Goal: Learn about a topic: Learn about a topic

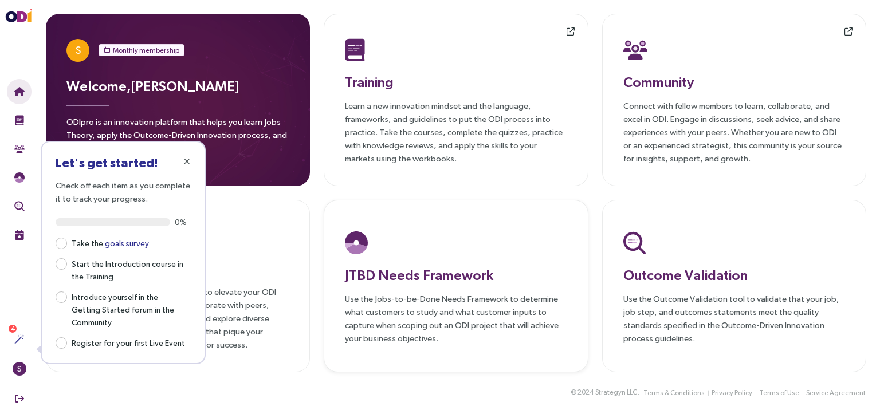
click at [432, 275] on h3 "JTBD Needs Framework" at bounding box center [456, 275] width 222 height 21
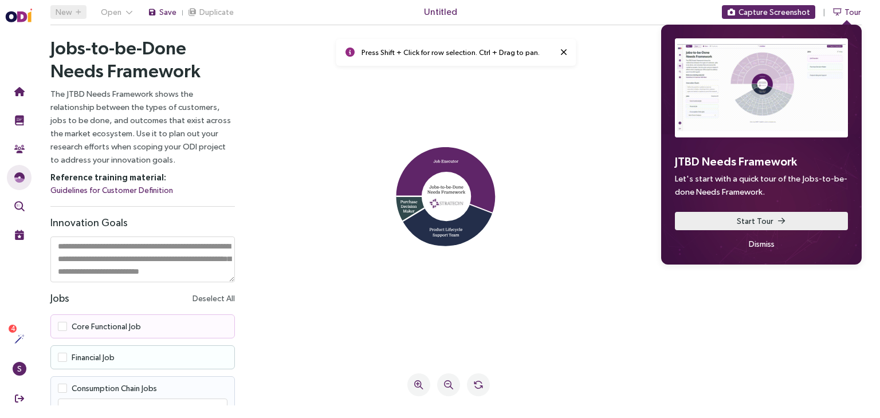
click at [761, 224] on span "Start Tour" at bounding box center [755, 221] width 37 height 13
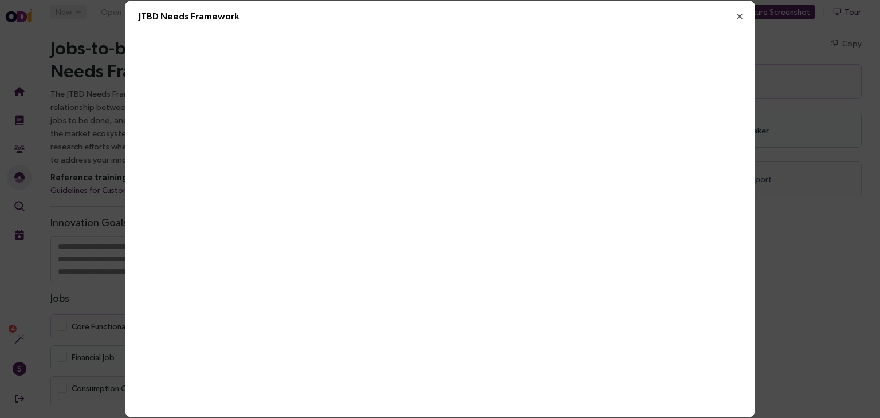
click at [739, 19] on icon "Close" at bounding box center [740, 16] width 10 height 10
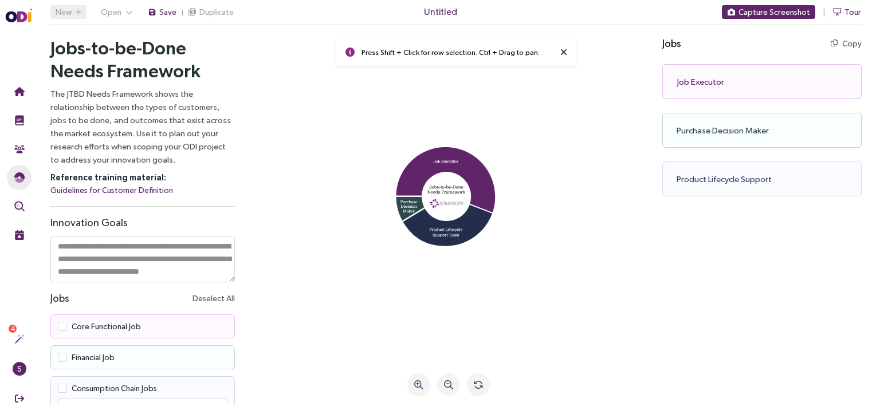
click at [706, 83] on div "Job Executor Copy Copy as text" at bounding box center [762, 81] width 199 height 35
click at [447, 160] on icon at bounding box center [446, 180] width 99 height 66
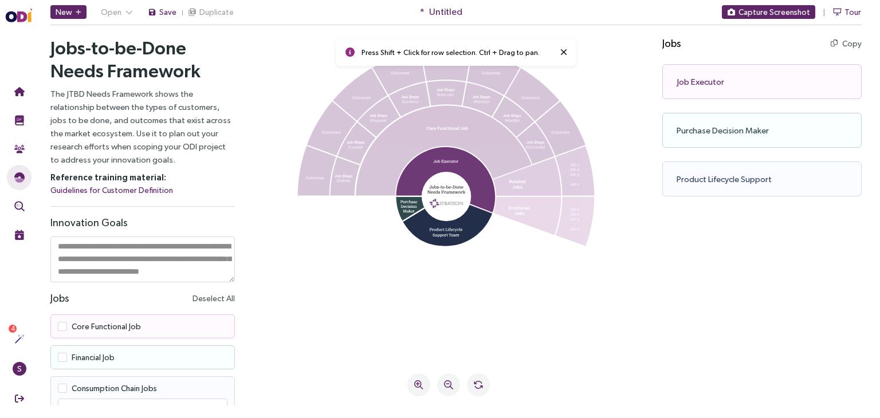
click at [416, 173] on icon at bounding box center [446, 180] width 99 height 66
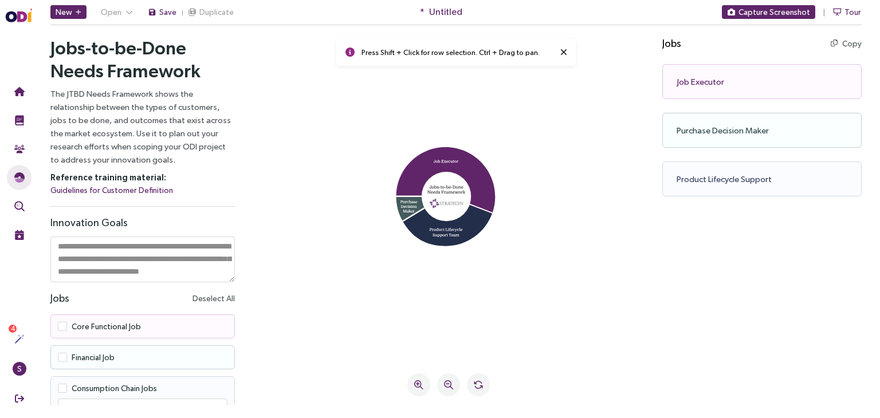
click at [407, 202] on icon at bounding box center [421, 207] width 49 height 29
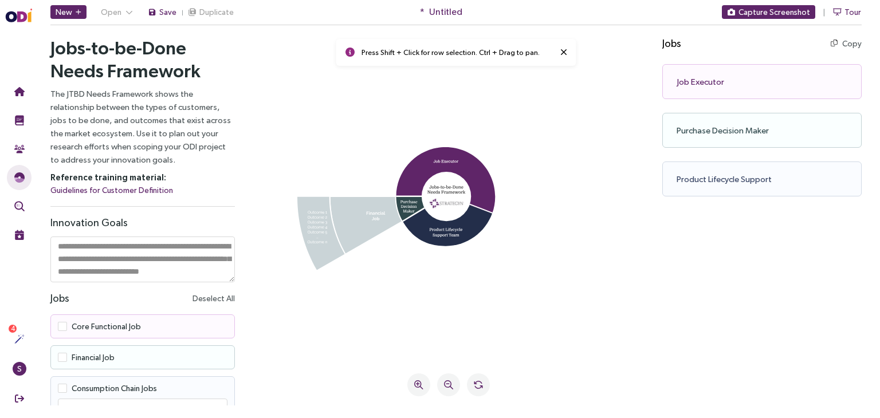
click at [410, 207] on icon at bounding box center [409, 207] width 17 height 13
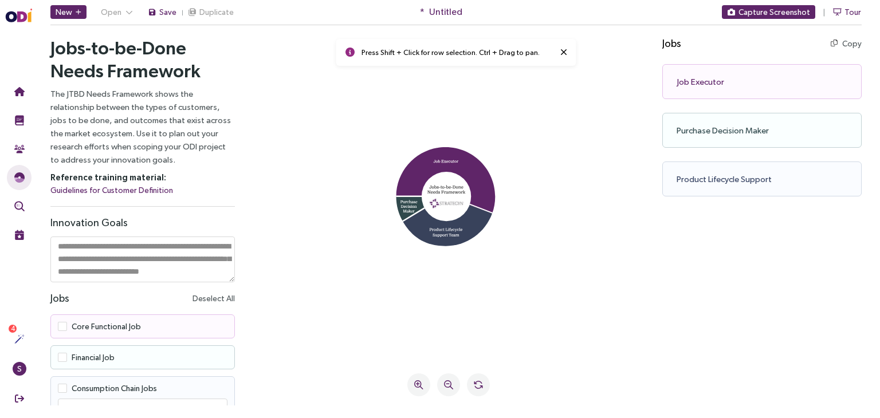
click at [455, 228] on icon at bounding box center [447, 222] width 89 height 50
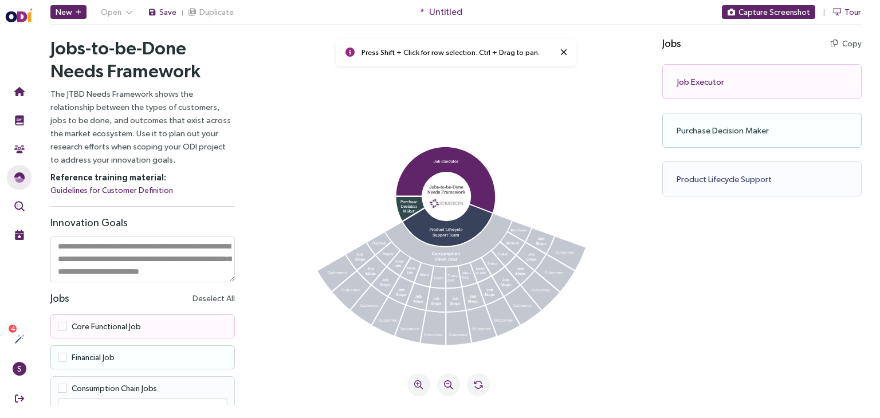
click at [433, 228] on icon at bounding box center [447, 222] width 89 height 50
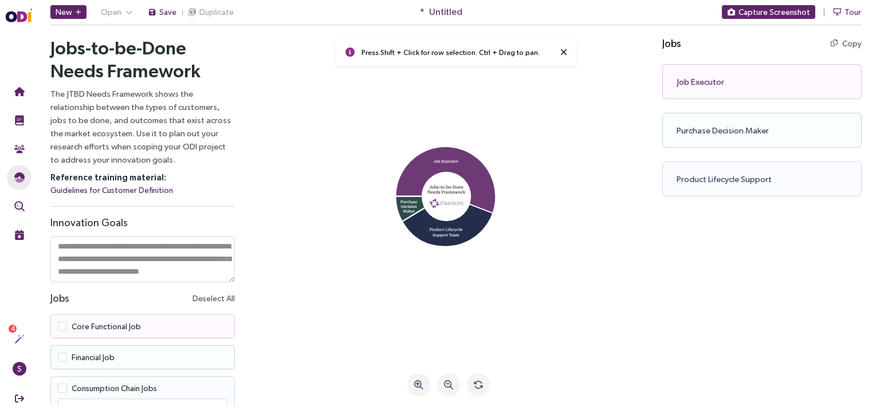
click at [443, 159] on icon at bounding box center [446, 180] width 99 height 66
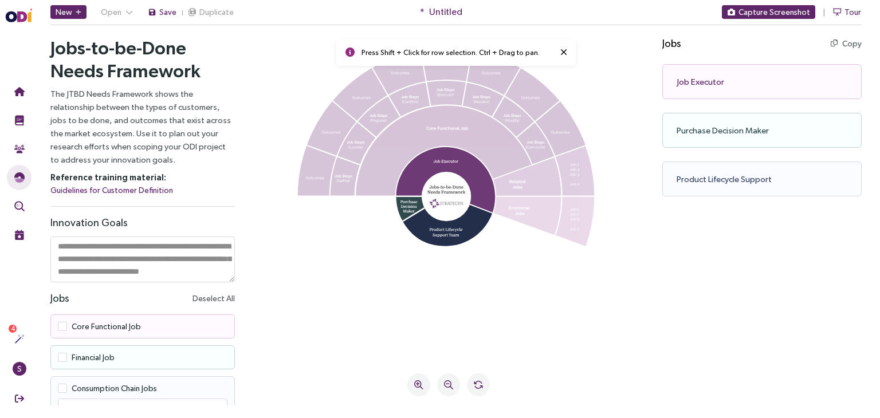
click at [432, 161] on icon at bounding box center [446, 180] width 99 height 66
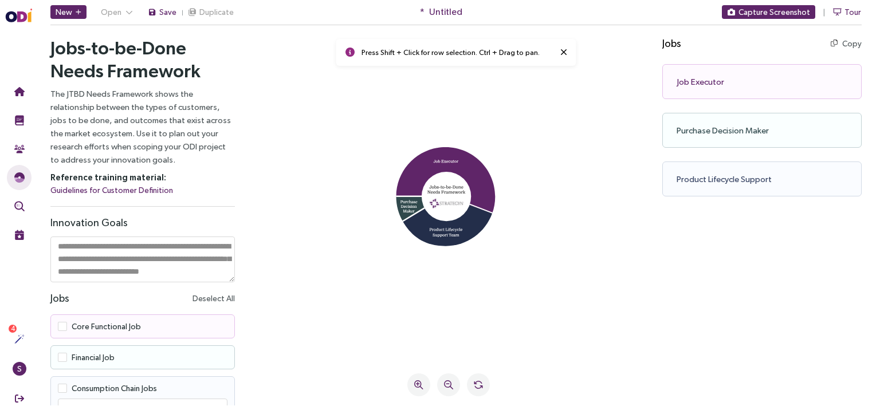
scroll to position [19, 0]
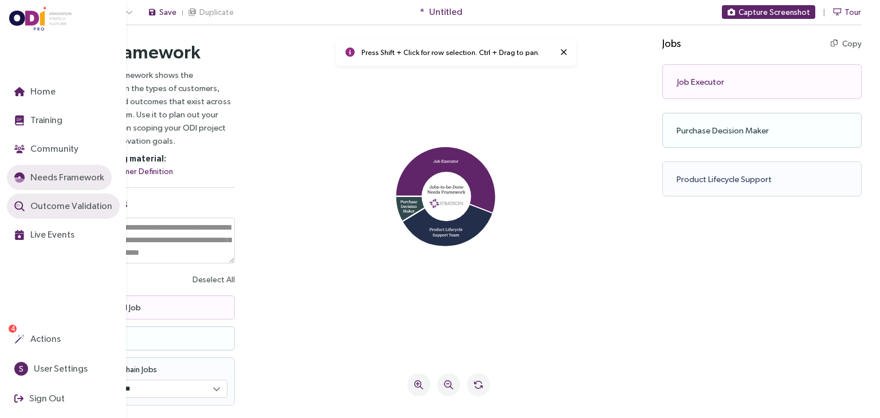
click at [67, 205] on span "Outcome Validation" at bounding box center [70, 206] width 84 height 14
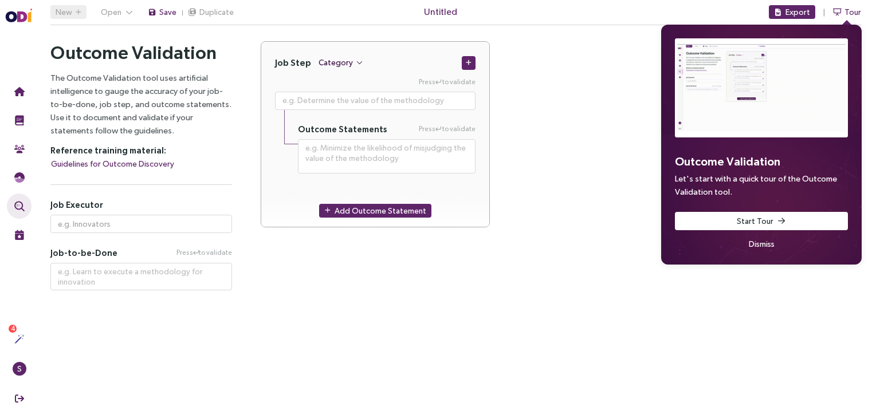
click at [337, 62] on span "Category" at bounding box center [336, 62] width 34 height 13
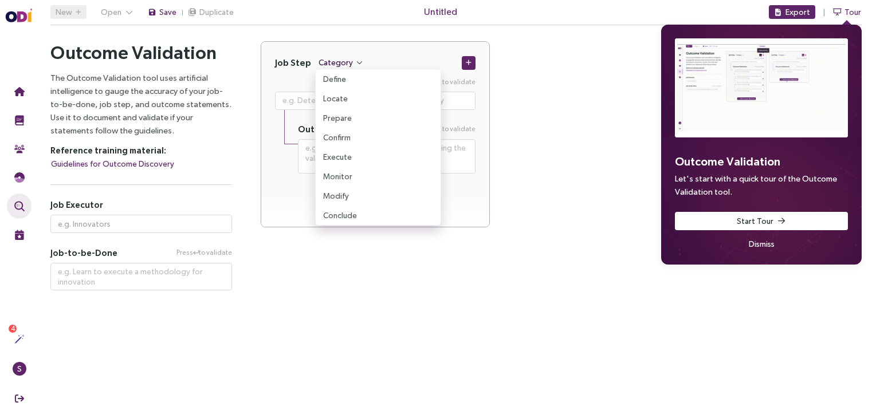
click at [337, 62] on span "Category" at bounding box center [336, 62] width 34 height 13
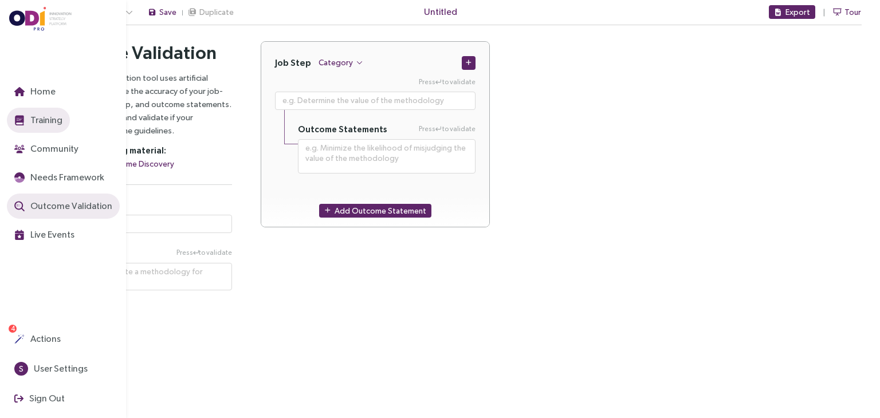
click at [29, 118] on span "Training" at bounding box center [45, 120] width 34 height 14
